Goal: Transaction & Acquisition: Purchase product/service

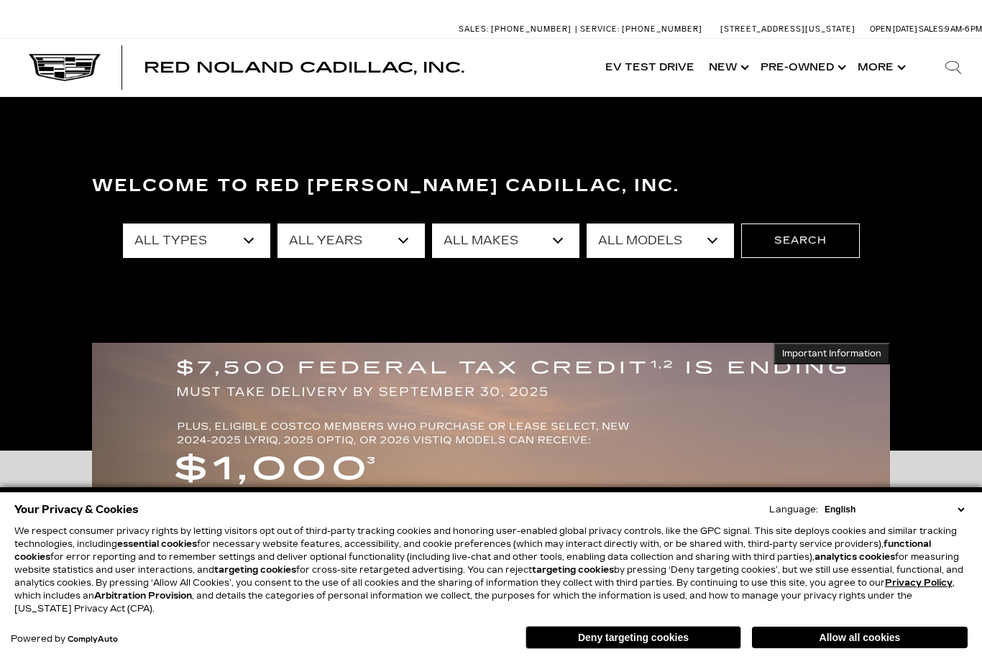
click at [423, 237] on select "All Years 2026 2025 2024 2023 2022 2021 2020 2019 2018 2015 2014 2011 2008" at bounding box center [350, 240] width 147 height 34
select select "2025"
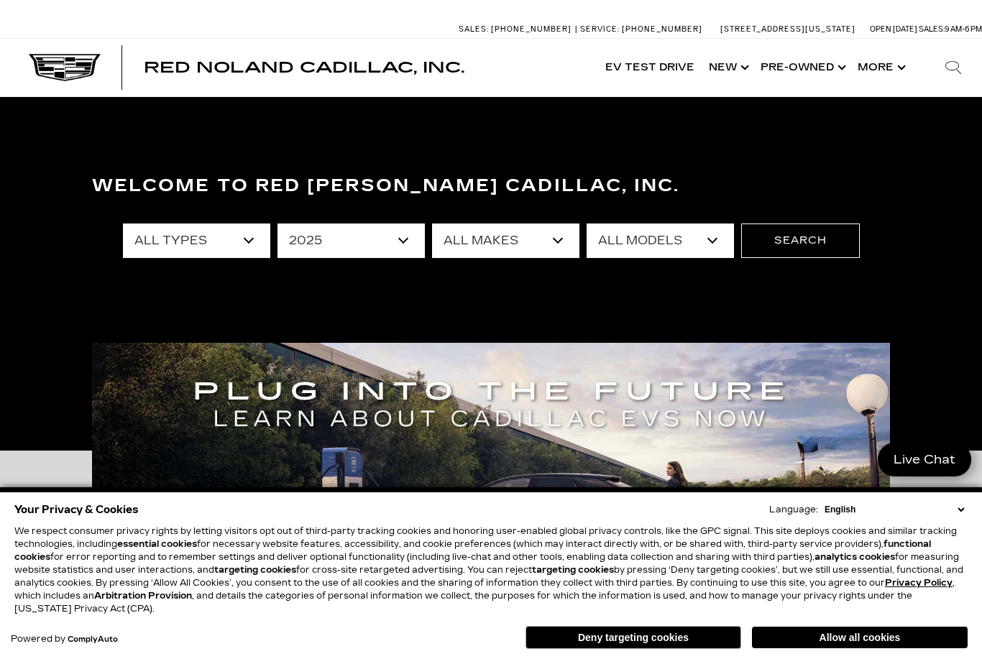
click at [562, 250] on select "All Makes Audi Cadillac Honda Toyota" at bounding box center [505, 240] width 147 height 34
select select "Cadillac"
click at [704, 243] on select "All Models CT4 CT5 Escalade Escalade ESV ESCALADE IQ LYRIQ OPTIQ XT5 XT6" at bounding box center [659, 240] width 147 height 34
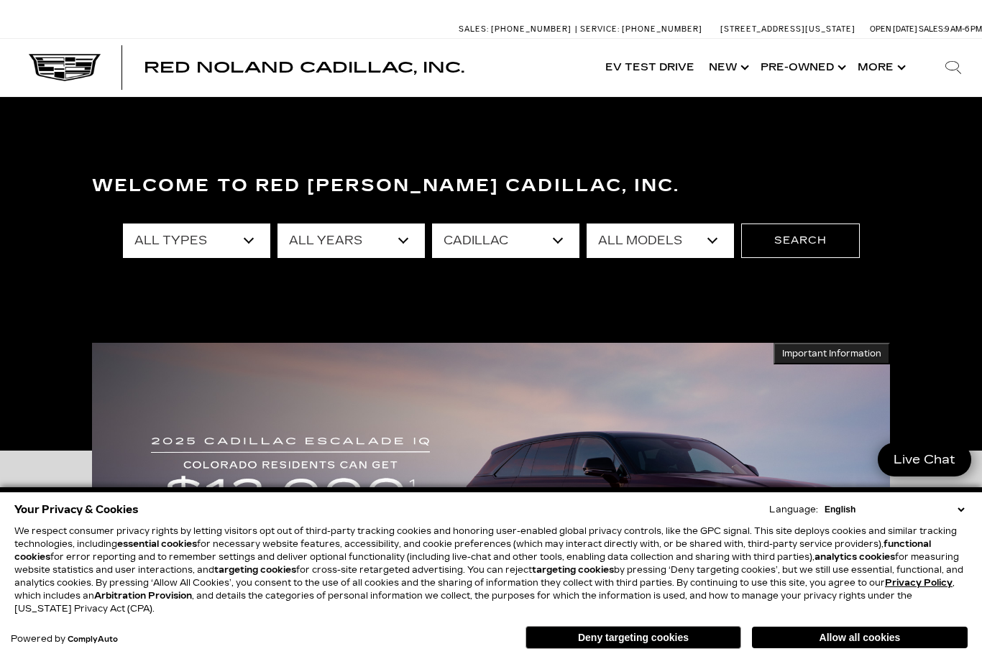
select select "OPTIQ"
click at [819, 245] on button "Search" at bounding box center [800, 240] width 119 height 34
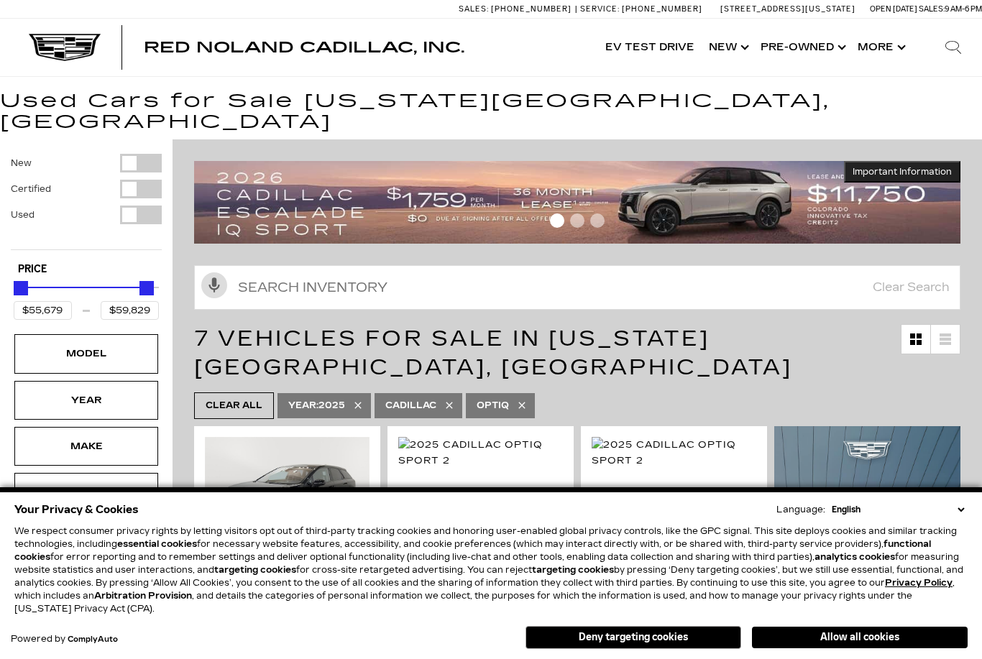
click at [698, 639] on button "Deny targeting cookies" at bounding box center [633, 637] width 216 height 23
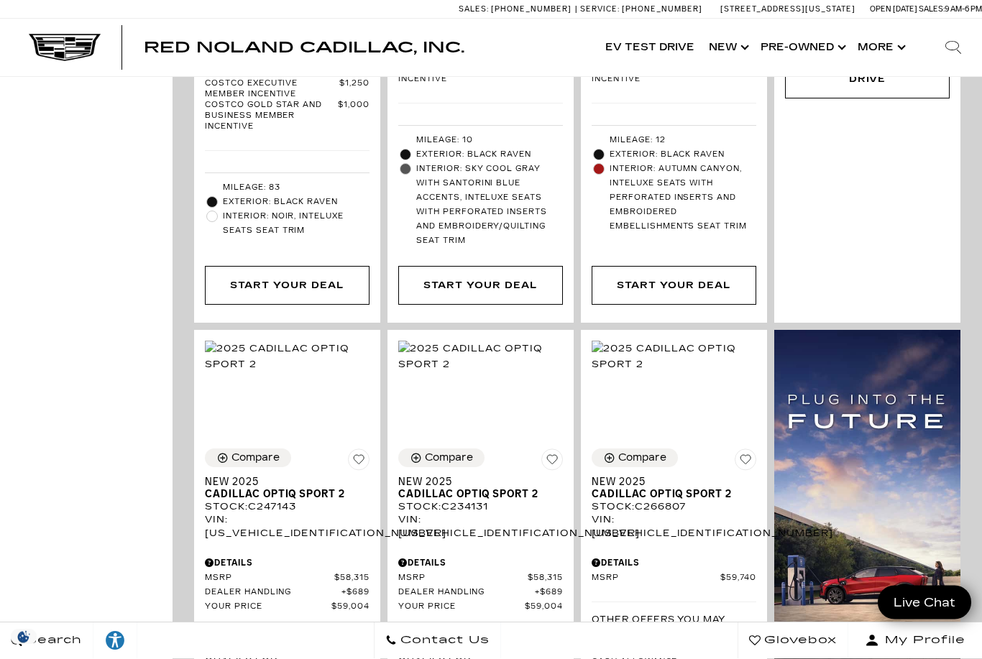
scroll to position [830, 0]
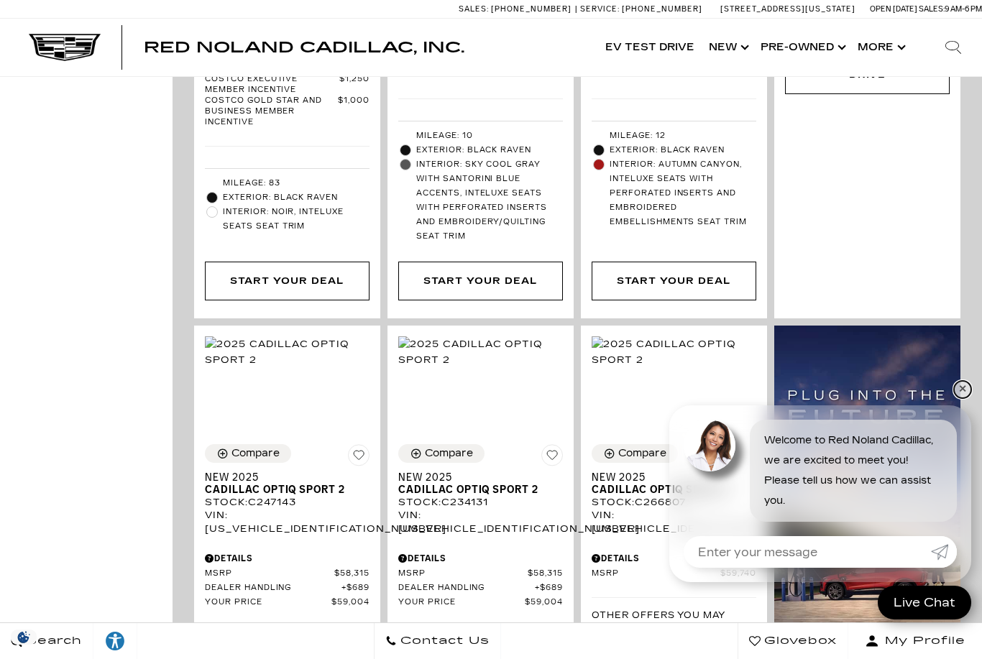
click at [961, 398] on link "✕" at bounding box center [962, 389] width 17 height 17
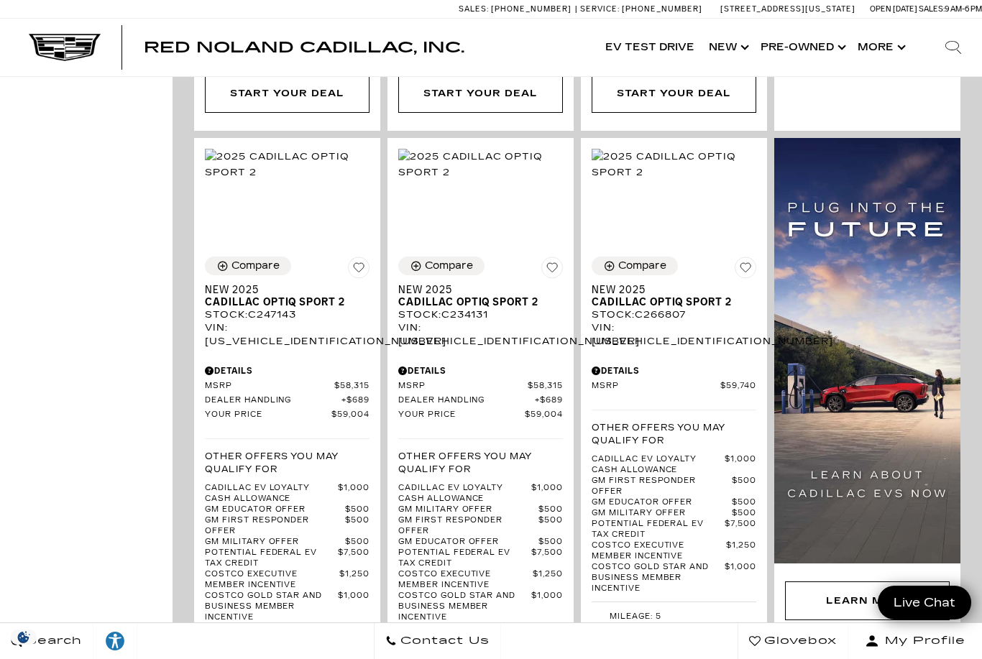
scroll to position [1019, 0]
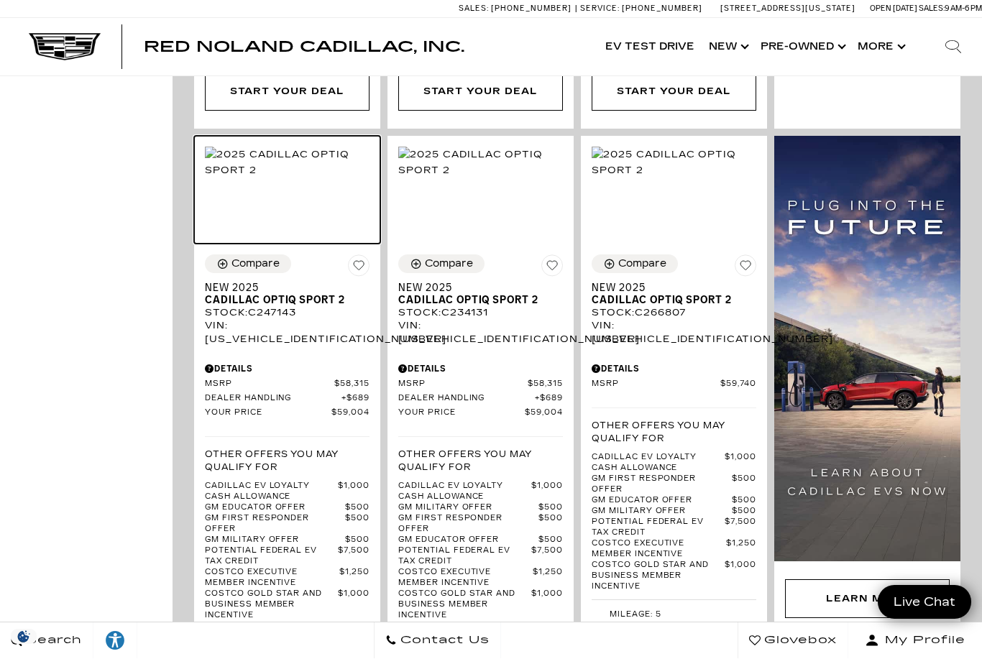
click at [326, 171] on img at bounding box center [287, 163] width 165 height 32
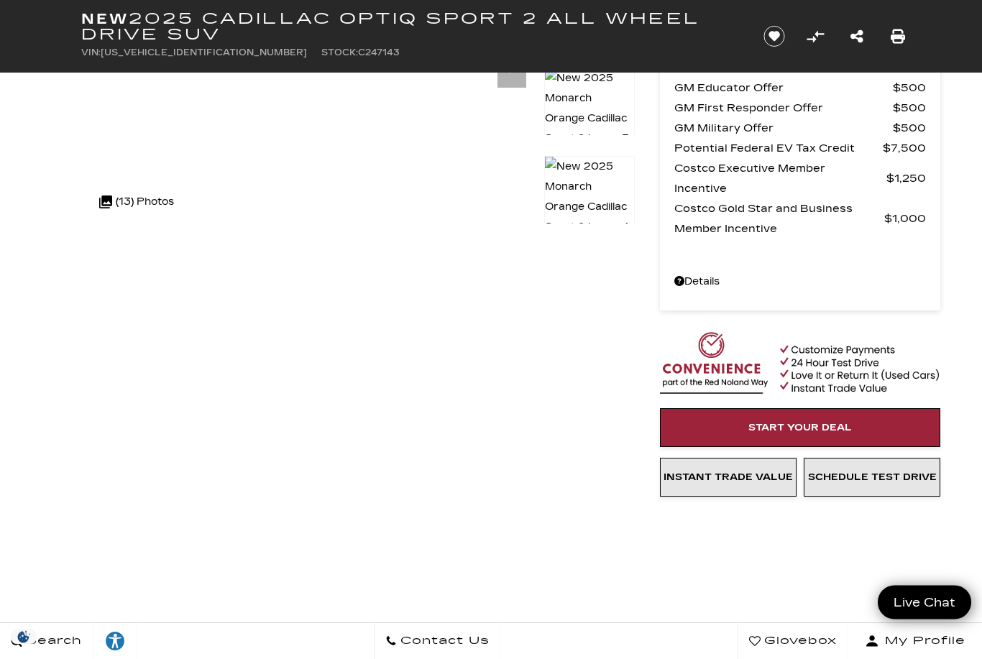
scroll to position [258, 0]
click at [757, 479] on span "Instant Trade Value" at bounding box center [727, 476] width 129 height 11
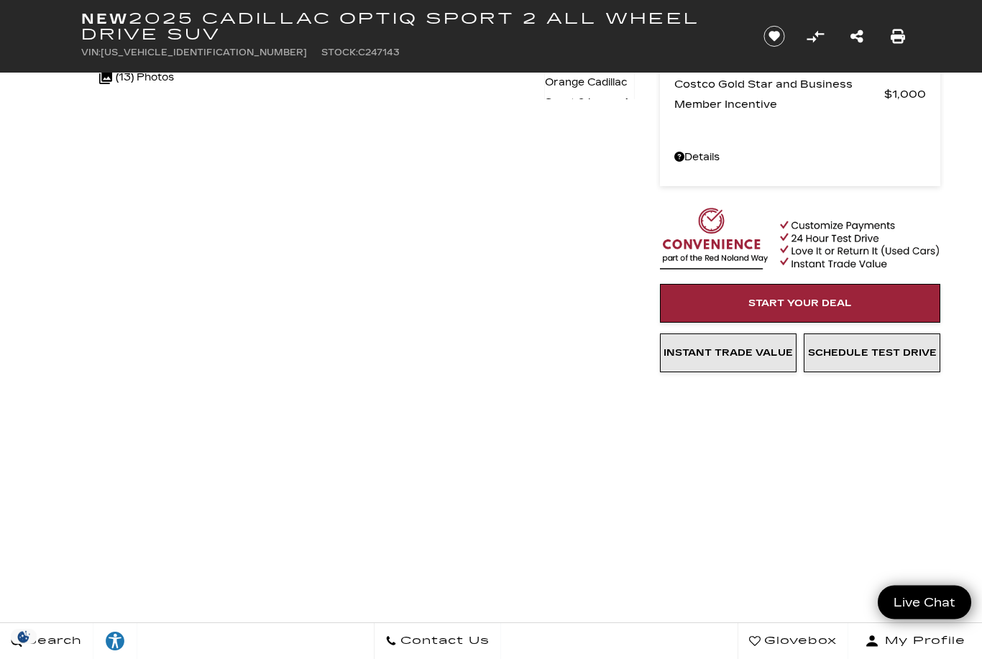
scroll to position [382, 0]
click at [813, 309] on span "Start Your Deal" at bounding box center [799, 302] width 103 height 11
